Goal: Task Accomplishment & Management: Manage account settings

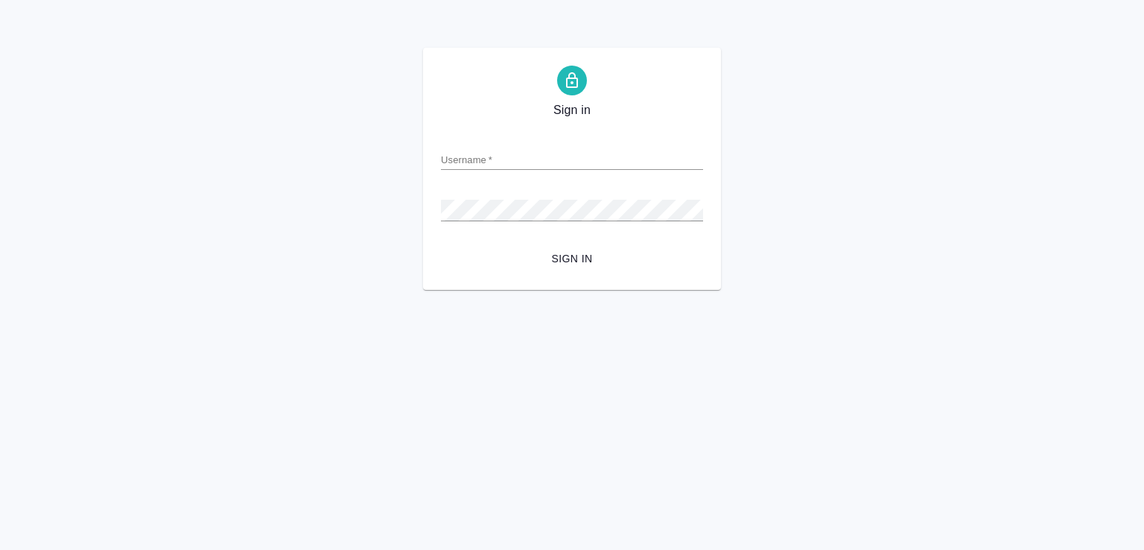
type input "m.lozitskaia"
click at [563, 251] on span "Sign in" at bounding box center [572, 259] width 238 height 19
click at [566, 250] on span "Sign in" at bounding box center [572, 259] width 238 height 19
type input "m.lozitskaia"
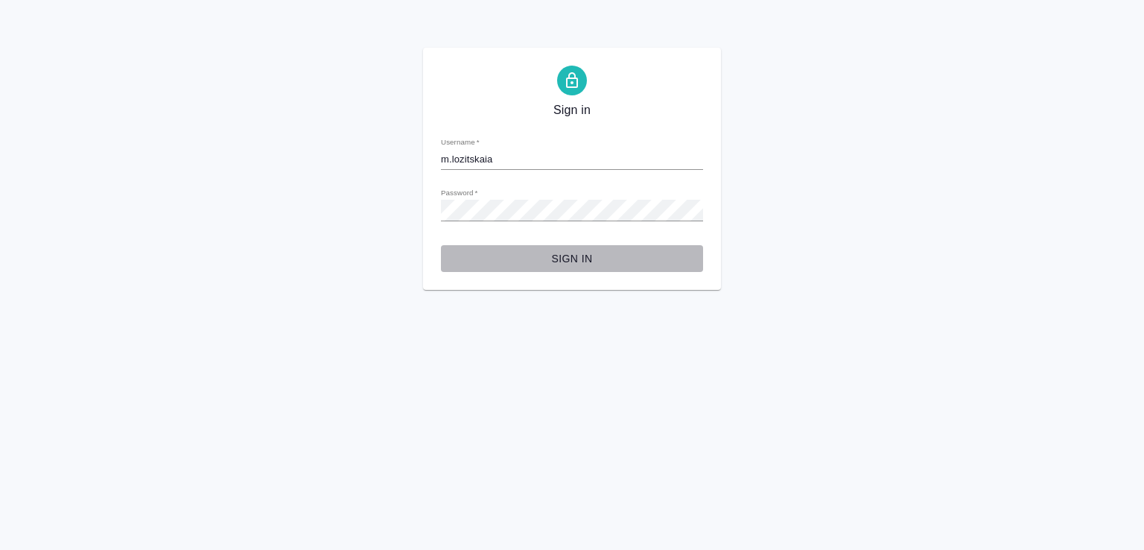
click at [574, 260] on span "Sign in" at bounding box center [572, 259] width 238 height 19
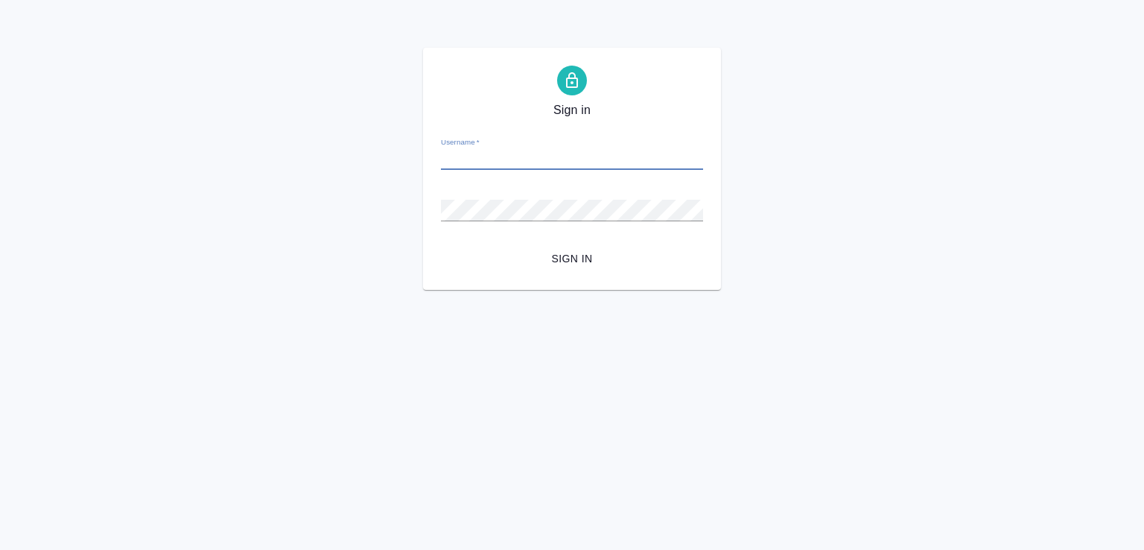
type input "[EMAIL_ADDRESS][DOMAIN_NAME]"
click at [573, 250] on span "Sign in" at bounding box center [572, 259] width 238 height 19
